Goal: Transaction & Acquisition: Purchase product/service

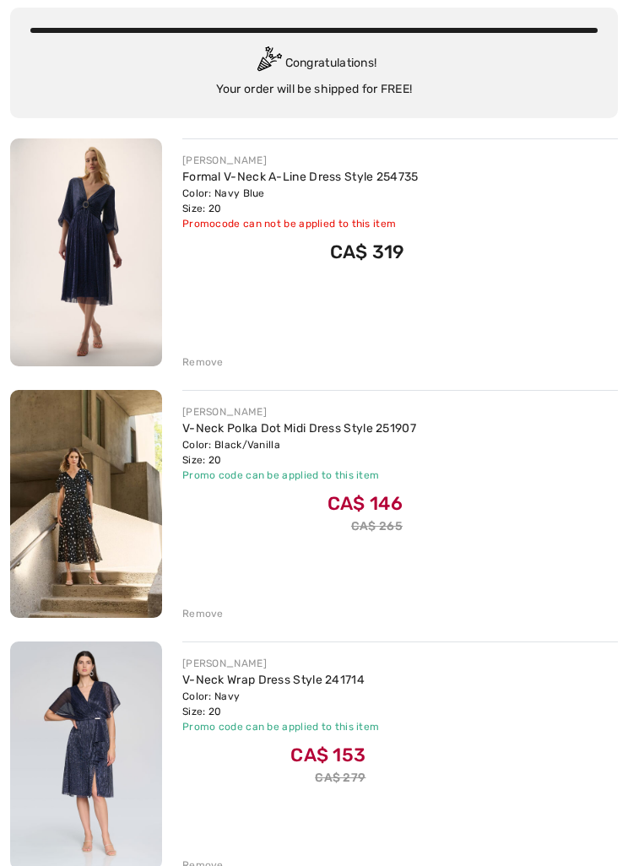
scroll to position [122, 0]
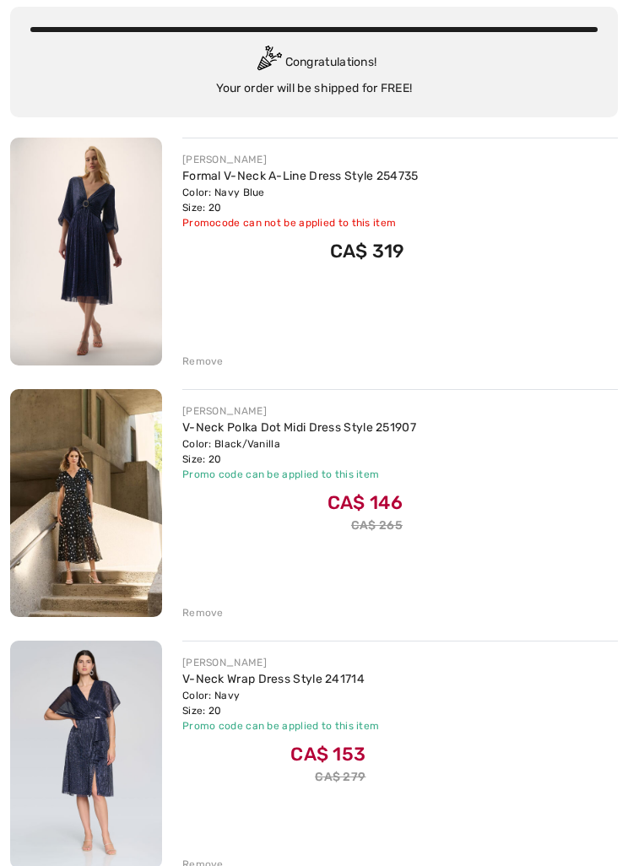
click at [350, 175] on link "Formal V-Neck A-Line Dress Style 254735" at bounding box center [300, 176] width 236 height 14
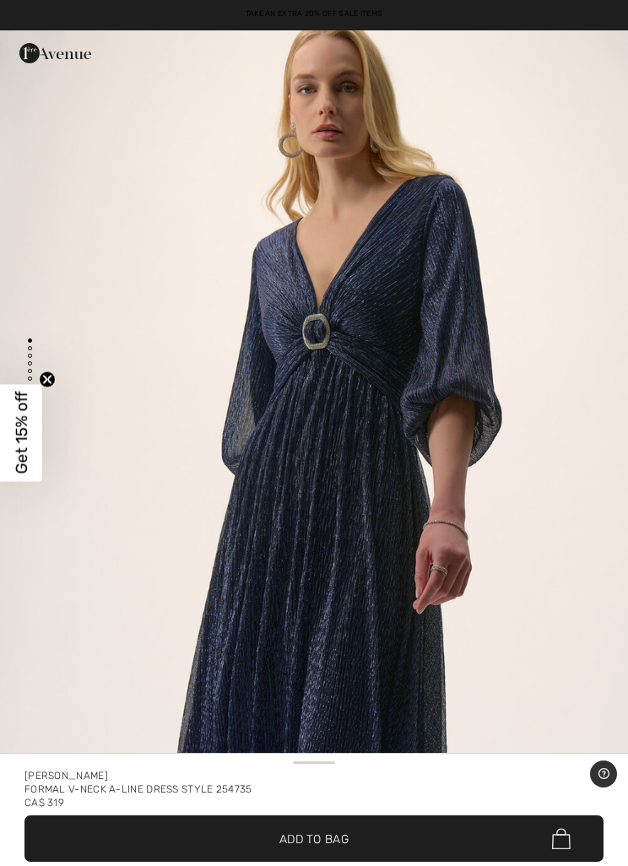
scroll to position [68, 0]
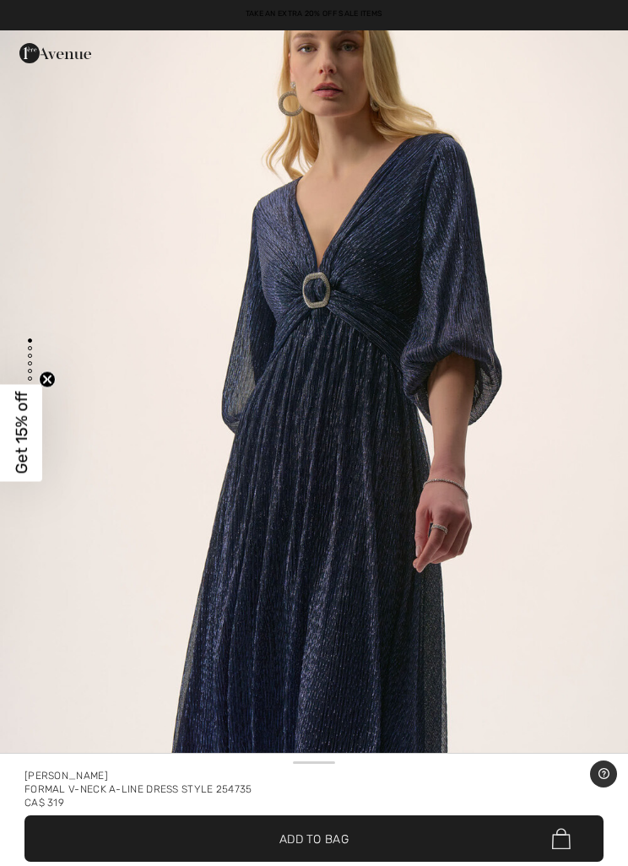
click at [40, 423] on span "Get 15% off" at bounding box center [21, 433] width 42 height 97
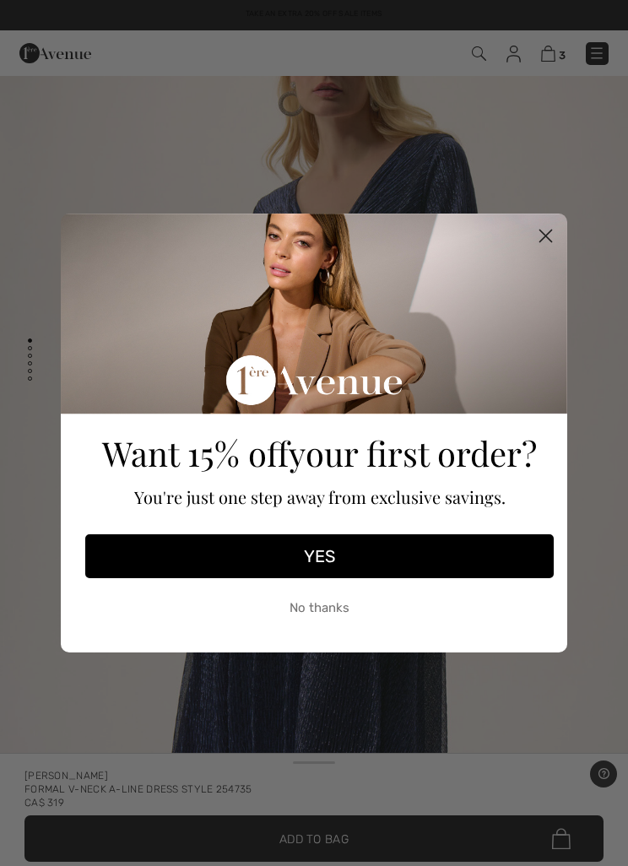
click at [543, 234] on icon "Close dialog" at bounding box center [546, 236] width 12 height 12
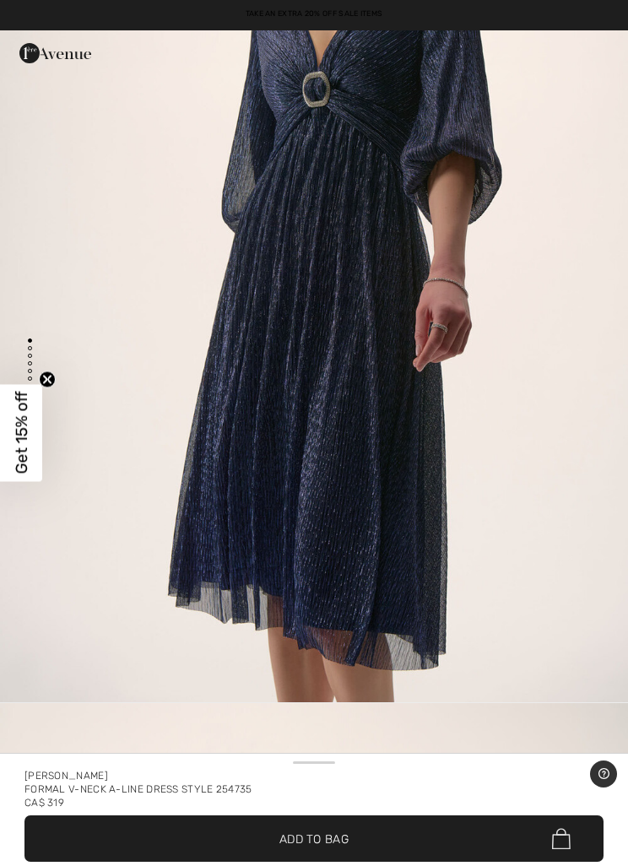
scroll to position [0, 0]
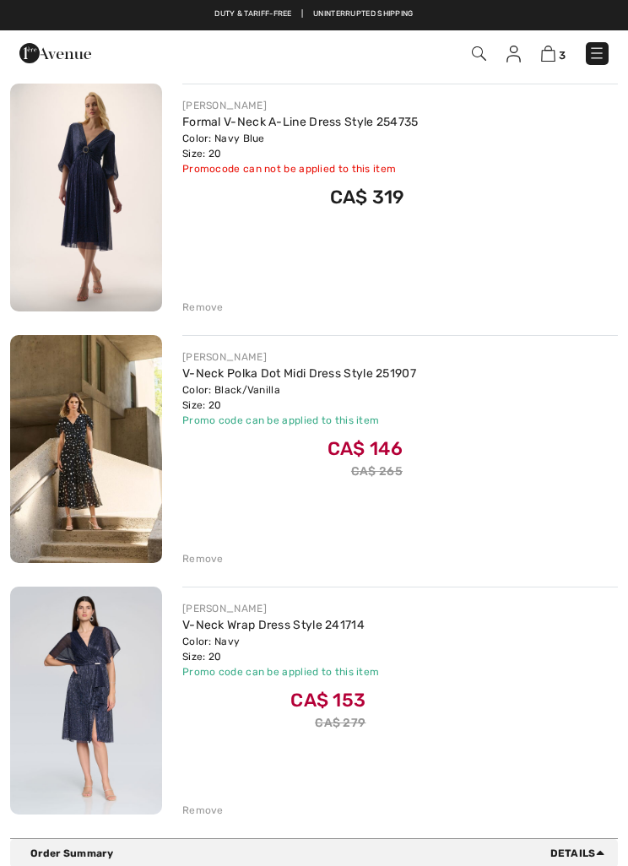
click at [552, 57] on img at bounding box center [548, 54] width 14 height 16
